Goal: Task Accomplishment & Management: Use online tool/utility

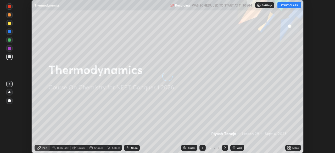
scroll to position [153, 335]
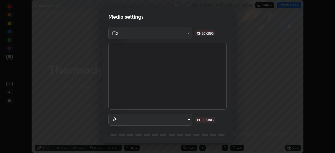
type input "f7a3972b1aa4ccc2bb278f1e0e3147348a18408e8ce32c2dd239d99c5c07823a"
click at [143, 119] on body "Erase all Thermodynamics Recording WAS SCHEDULED TO START AT 11:30 AM Settings …" at bounding box center [167, 76] width 335 height 153
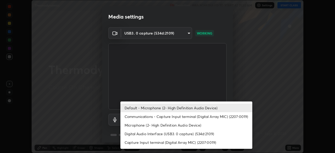
click at [144, 118] on li "Communications - Capture Input terminal (Digital Array MIC) (2207:0019)" at bounding box center [186, 116] width 132 height 9
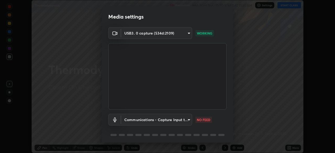
click at [145, 122] on body "Erase all Thermodynamics Recording WAS SCHEDULED TO START AT 11:30 AM Settings …" at bounding box center [167, 76] width 335 height 153
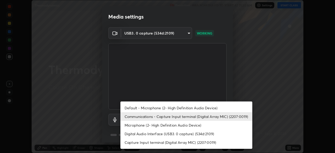
click at [146, 108] on li "Default - Microphone (2- High Definition Audio Device)" at bounding box center [186, 108] width 132 height 9
type input "default"
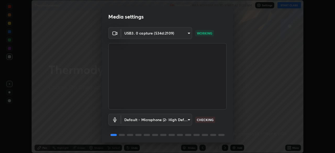
scroll to position [19, 0]
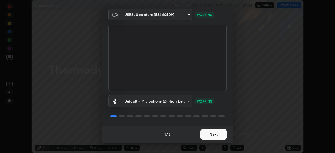
click at [214, 134] on button "Next" at bounding box center [214, 134] width 26 height 10
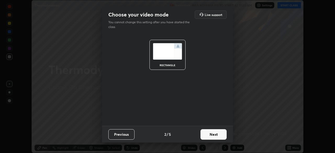
click at [218, 133] on button "Next" at bounding box center [214, 134] width 26 height 10
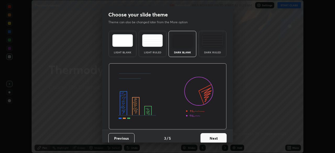
click at [210, 48] on div "Dark Ruled" at bounding box center [213, 44] width 28 height 26
click at [214, 135] on button "Next" at bounding box center [214, 138] width 26 height 10
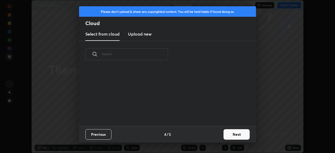
scroll to position [2, 3]
click at [226, 134] on button "Next" at bounding box center [237, 134] width 26 height 10
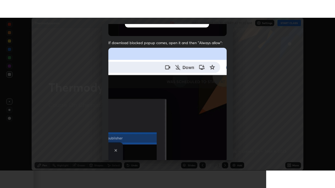
scroll to position [125, 0]
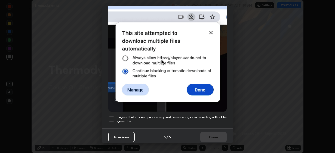
click at [196, 115] on h5 "I agree that if I don't provide required permissions, class recording will not …" at bounding box center [171, 119] width 109 height 8
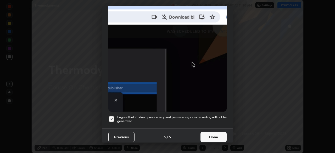
click at [212, 134] on button "Done" at bounding box center [214, 137] width 26 height 10
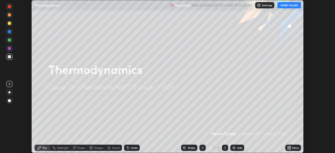
click at [285, 6] on button "START CLASS" at bounding box center [289, 5] width 24 height 6
click at [296, 148] on div "More" at bounding box center [295, 148] width 7 height 3
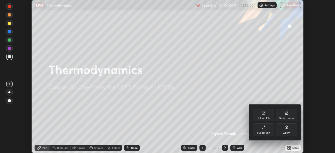
click at [268, 132] on div "Full screen" at bounding box center [263, 133] width 13 height 3
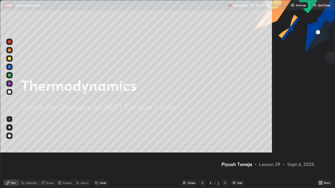
scroll to position [188, 335]
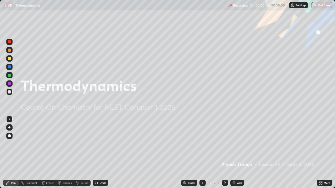
click at [237, 153] on div "Add" at bounding box center [239, 183] width 5 height 3
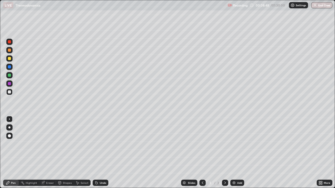
click at [236, 153] on div "Add" at bounding box center [237, 183] width 14 height 6
click at [100, 153] on div "Undo" at bounding box center [101, 183] width 16 height 6
click at [101, 153] on div "Undo" at bounding box center [103, 183] width 7 height 3
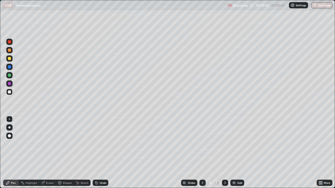
click at [101, 153] on div "Undo" at bounding box center [103, 183] width 7 height 3
click at [103, 153] on div "Undo" at bounding box center [103, 183] width 7 height 3
click at [63, 153] on div "Shapes" at bounding box center [65, 183] width 18 height 6
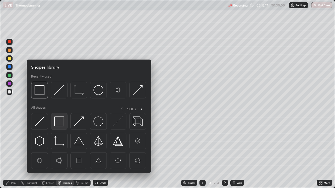
click at [62, 120] on img at bounding box center [59, 122] width 10 height 10
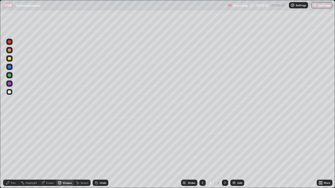
click at [10, 153] on div "Pen" at bounding box center [11, 183] width 16 height 6
click at [105, 153] on div "Undo" at bounding box center [103, 183] width 7 height 3
click at [103, 153] on div "Undo" at bounding box center [101, 183] width 16 height 6
click at [236, 153] on div "Add" at bounding box center [237, 183] width 14 height 6
click at [201, 153] on div at bounding box center [202, 183] width 6 height 6
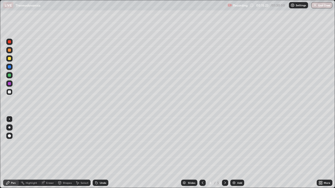
click at [225, 153] on icon at bounding box center [225, 183] width 4 height 4
click at [202, 153] on icon at bounding box center [203, 183] width 4 height 4
click at [225, 153] on icon at bounding box center [225, 183] width 4 height 4
click at [201, 153] on icon at bounding box center [203, 183] width 4 height 4
click at [225, 153] on icon at bounding box center [225, 183] width 4 height 4
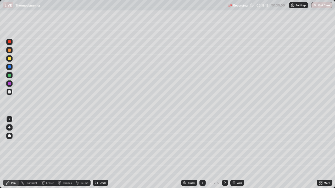
click at [100, 153] on div "Undo" at bounding box center [103, 183] width 7 height 3
click at [202, 153] on icon at bounding box center [203, 183] width 4 height 4
click at [224, 153] on icon at bounding box center [225, 183] width 4 height 4
click at [235, 153] on img at bounding box center [234, 183] width 4 height 4
click at [52, 153] on div "Eraser" at bounding box center [50, 183] width 8 height 3
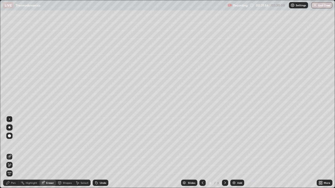
click at [8, 153] on icon at bounding box center [8, 164] width 1 height 1
click at [12, 153] on div "Pen" at bounding box center [13, 183] width 5 height 3
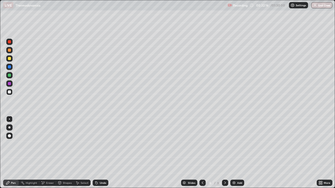
click at [100, 153] on div "Undo" at bounding box center [103, 183] width 7 height 3
click at [99, 153] on div "Undo" at bounding box center [101, 183] width 16 height 6
click at [102, 153] on div "Undo" at bounding box center [101, 183] width 16 height 6
click at [104, 153] on div "Undo" at bounding box center [103, 183] width 7 height 3
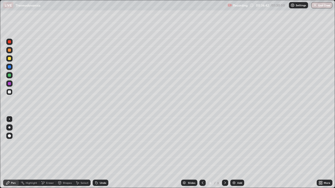
click at [104, 153] on div "Undo" at bounding box center [103, 183] width 7 height 3
click at [48, 153] on div "Eraser" at bounding box center [50, 183] width 8 height 3
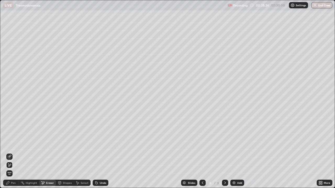
click at [9, 153] on icon at bounding box center [9, 157] width 4 height 4
click at [100, 153] on div "Undo" at bounding box center [103, 183] width 7 height 3
click at [14, 153] on div "Pen" at bounding box center [11, 183] width 16 height 6
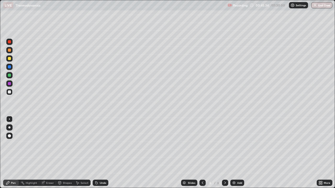
click at [100, 153] on div "Undo" at bounding box center [103, 183] width 7 height 3
click at [101, 153] on div "Undo" at bounding box center [103, 183] width 7 height 3
click at [235, 153] on img at bounding box center [234, 183] width 4 height 4
click at [202, 153] on icon at bounding box center [203, 183] width 2 height 3
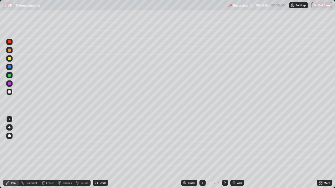
click at [223, 153] on div at bounding box center [225, 183] width 6 height 6
click at [101, 153] on div "Undo" at bounding box center [103, 183] width 7 height 3
click at [100, 153] on div "Undo" at bounding box center [103, 183] width 7 height 3
click at [102, 153] on div "Undo" at bounding box center [103, 183] width 7 height 3
click at [237, 153] on div "Add" at bounding box center [239, 183] width 5 height 3
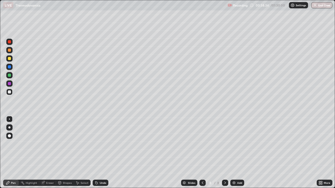
click at [61, 153] on div "Shapes" at bounding box center [65, 183] width 18 height 6
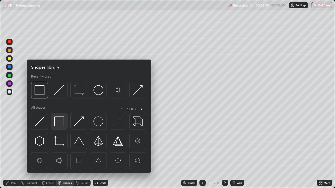
click at [60, 121] on img at bounding box center [59, 122] width 10 height 10
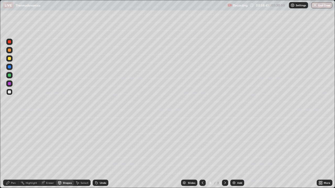
click at [15, 153] on div "Pen" at bounding box center [11, 183] width 16 height 6
click at [102, 153] on div "Undo" at bounding box center [101, 183] width 16 height 6
click at [100, 153] on div "Undo" at bounding box center [103, 183] width 7 height 3
click at [98, 153] on div "Undo" at bounding box center [101, 183] width 16 height 6
click at [63, 153] on div "Shapes" at bounding box center [67, 183] width 9 height 3
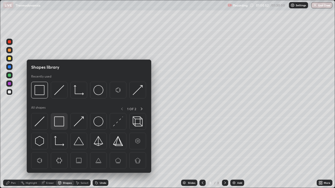
click at [59, 123] on img at bounding box center [59, 122] width 10 height 10
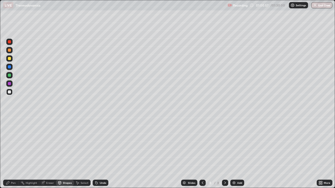
click at [12, 153] on div "Pen" at bounding box center [13, 183] width 5 height 3
click at [103, 153] on div "Undo" at bounding box center [103, 183] width 7 height 3
click at [101, 153] on div "Undo" at bounding box center [101, 183] width 16 height 6
click at [68, 153] on div "Shapes" at bounding box center [67, 183] width 9 height 3
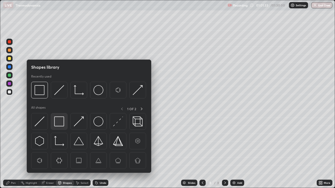
click at [61, 125] on img at bounding box center [59, 122] width 10 height 10
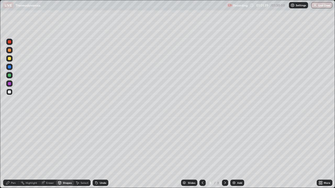
click at [8, 153] on icon at bounding box center [7, 183] width 3 height 3
click at [11, 93] on div at bounding box center [9, 92] width 6 height 6
click at [47, 153] on div "Eraser" at bounding box center [50, 183] width 8 height 3
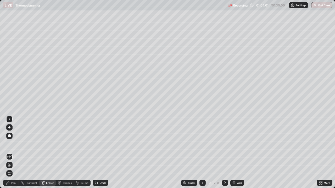
click at [9, 153] on icon at bounding box center [9, 165] width 4 height 4
click at [8, 153] on icon at bounding box center [9, 157] width 4 height 4
click at [9, 153] on icon at bounding box center [7, 183] width 3 height 3
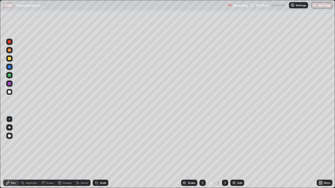
click at [202, 153] on icon at bounding box center [203, 183] width 4 height 4
click at [225, 153] on icon at bounding box center [225, 183] width 4 height 4
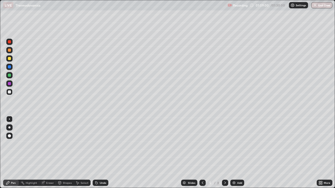
click at [50, 153] on div "Eraser" at bounding box center [50, 183] width 8 height 3
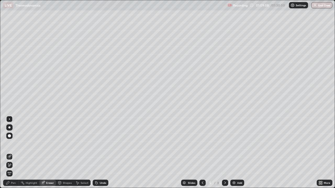
click at [10, 153] on div "Pen" at bounding box center [11, 183] width 16 height 6
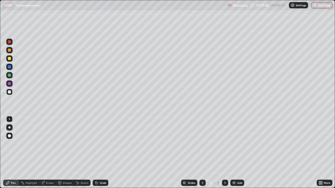
click at [225, 153] on icon at bounding box center [225, 183] width 4 height 4
click at [225, 153] on icon at bounding box center [225, 183] width 2 height 3
click at [224, 153] on icon at bounding box center [225, 183] width 4 height 4
click at [225, 153] on icon at bounding box center [225, 183] width 4 height 4
click at [45, 153] on div "Eraser" at bounding box center [47, 183] width 17 height 6
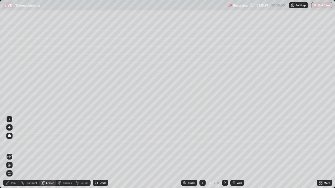
click at [237, 153] on div "Add" at bounding box center [239, 183] width 5 height 3
click at [11, 153] on div "Pen" at bounding box center [11, 183] width 16 height 6
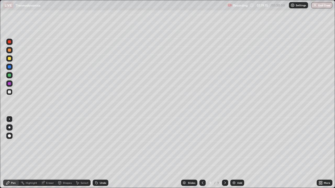
click at [316, 6] on img "button" at bounding box center [315, 5] width 4 height 4
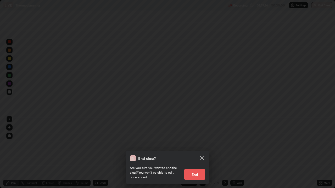
click at [196, 153] on button "End" at bounding box center [194, 175] width 21 height 10
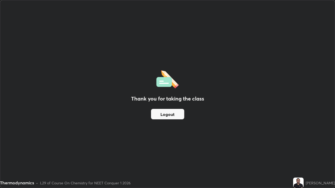
click at [171, 114] on button "Logout" at bounding box center [167, 114] width 33 height 10
click at [173, 114] on button "Logout" at bounding box center [167, 114] width 33 height 10
click at [171, 113] on button "Logout" at bounding box center [167, 114] width 33 height 10
